Goal: Task Accomplishment & Management: Manage account settings

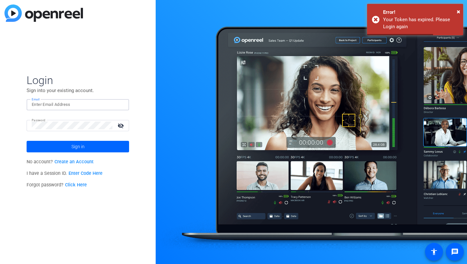
click at [88, 105] on input "Email" at bounding box center [78, 105] width 92 height 8
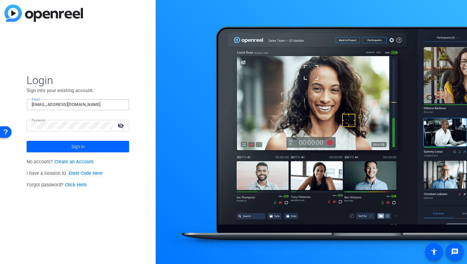
type input "[EMAIL_ADDRESS][DOMAIN_NAME]"
click at [27, 141] on button "Sign in" at bounding box center [78, 147] width 103 height 12
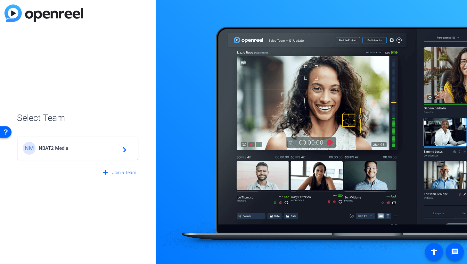
click at [75, 145] on span "NBAT2 Media" at bounding box center [79, 148] width 80 height 6
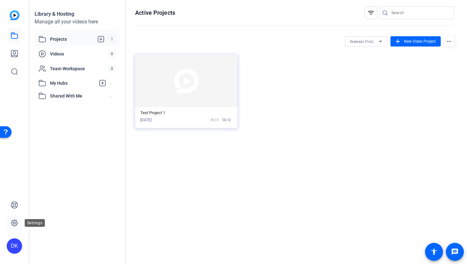
click at [16, 225] on icon at bounding box center [14, 222] width 6 height 6
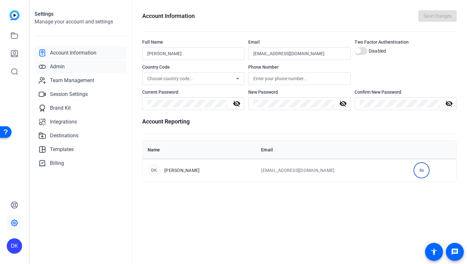
click at [67, 66] on link "Admin" at bounding box center [81, 66] width 92 height 13
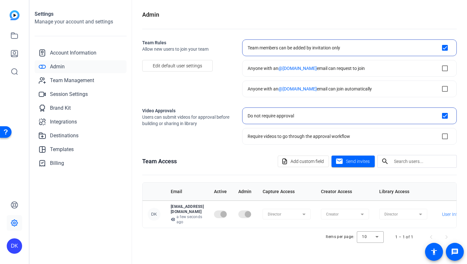
scroll to position [0, 21]
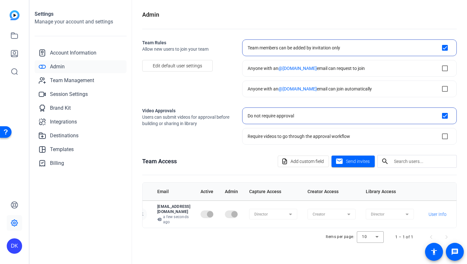
click at [19, 246] on div "DK" at bounding box center [14, 245] width 15 height 15
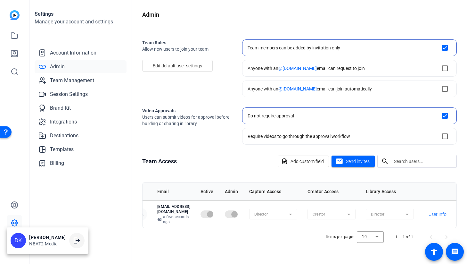
click at [73, 244] on mat-icon "logout" at bounding box center [77, 240] width 8 height 8
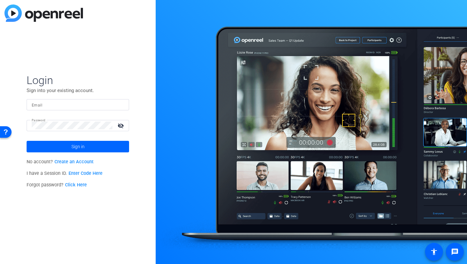
click at [76, 188] on div "Forgot password? Click Here" at bounding box center [78, 185] width 103 height 12
click at [76, 184] on link "Click Here" at bounding box center [76, 184] width 22 height 5
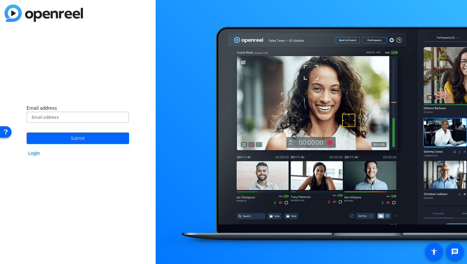
click at [66, 115] on input at bounding box center [78, 117] width 92 height 8
type input "k"
type input "[EMAIL_ADDRESS][DOMAIN_NAME]"
click at [27, 132] on button "Submit" at bounding box center [78, 138] width 103 height 12
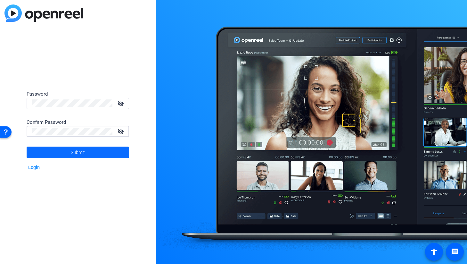
click at [80, 153] on span "Submit" at bounding box center [78, 152] width 14 height 16
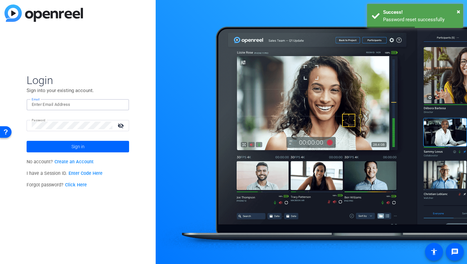
click at [94, 101] on input "Email" at bounding box center [78, 105] width 92 height 8
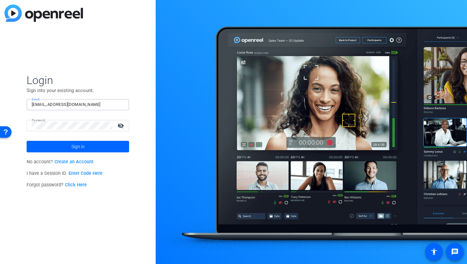
type input "[EMAIL_ADDRESS][DOMAIN_NAME]"
click at [43, 144] on span at bounding box center [78, 146] width 103 height 15
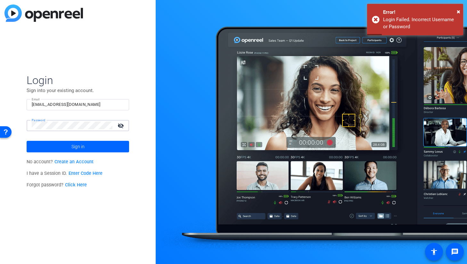
click at [27, 141] on button "Sign in" at bounding box center [78, 147] width 103 height 12
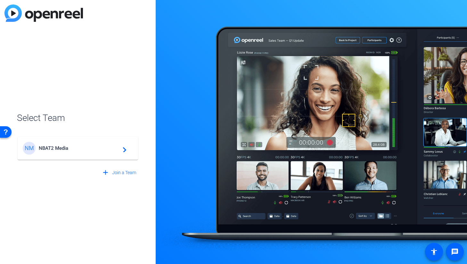
click at [80, 141] on mat-card-content "NM NBAT2 Media navigate_next" at bounding box center [78, 147] width 120 height 23
